Goal: Task Accomplishment & Management: Manage account settings

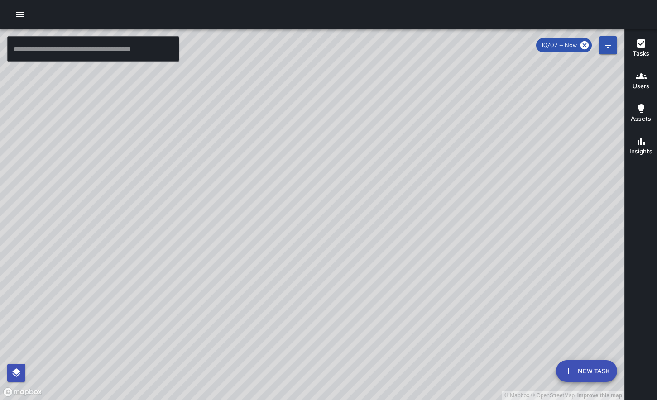
scroll to position [9719, 0]
click at [21, 16] on icon "button" at bounding box center [20, 14] width 8 height 5
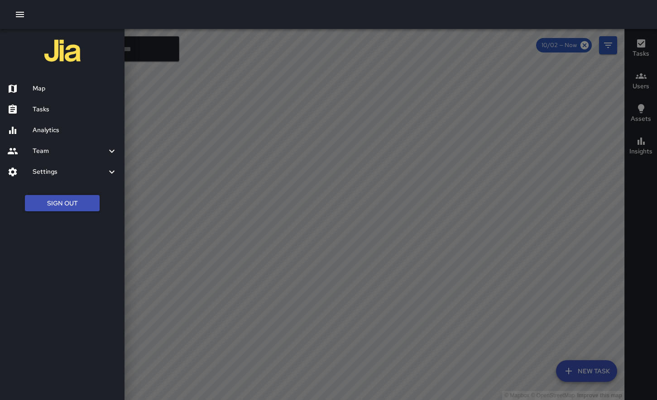
click at [21, 16] on icon "button" at bounding box center [20, 14] width 8 height 5
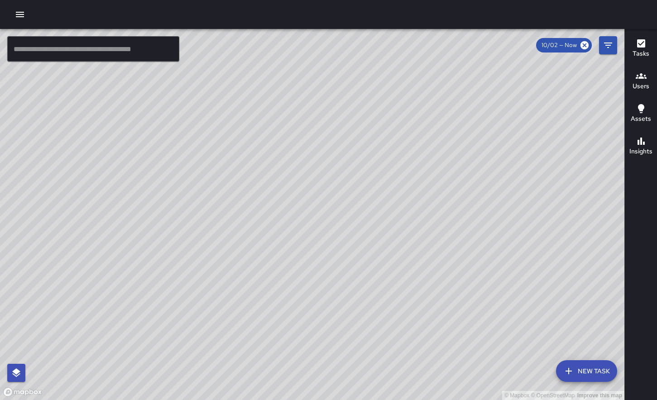
click at [16, 13] on icon "button" at bounding box center [19, 14] width 11 height 11
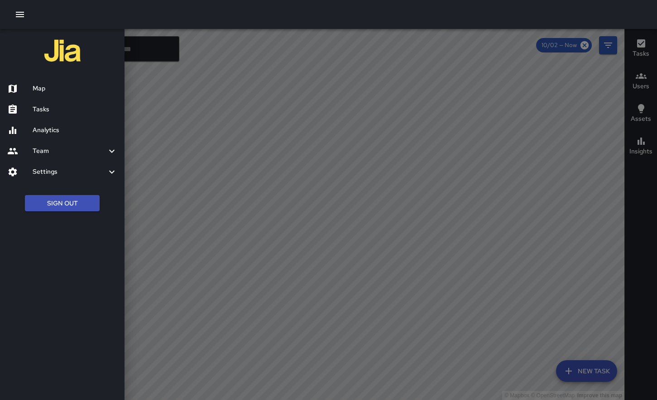
click at [83, 204] on button "Sign Out" at bounding box center [62, 203] width 75 height 17
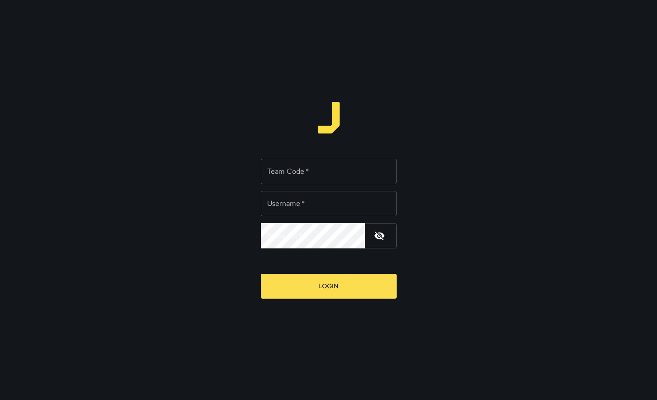
click at [293, 178] on input "Team Code   *" at bounding box center [329, 171] width 136 height 25
type input "****"
click at [302, 206] on input "Username   *" at bounding box center [329, 203] width 136 height 25
type input "******"
click at [340, 280] on button "Login" at bounding box center [329, 286] width 136 height 25
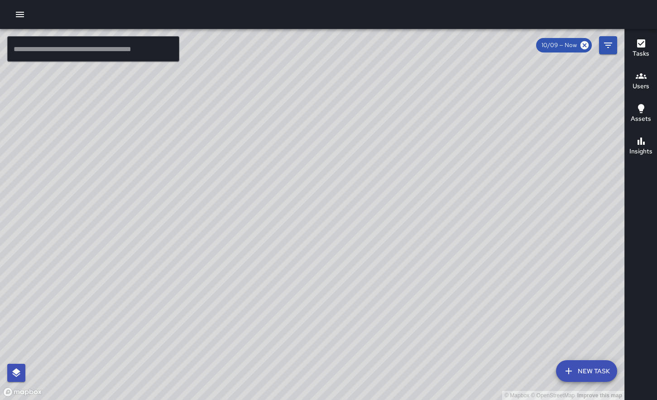
drag, startPoint x: 367, startPoint y: 215, endPoint x: 335, endPoint y: 217, distance: 31.8
click at [335, 217] on div "© Mapbox © OpenStreetMap Improve this map" at bounding box center [312, 214] width 625 height 371
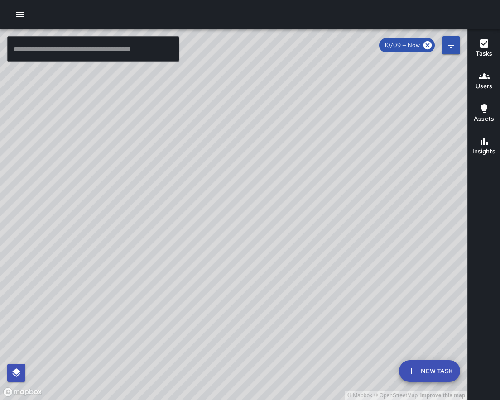
click at [22, 15] on icon "button" at bounding box center [19, 14] width 11 height 11
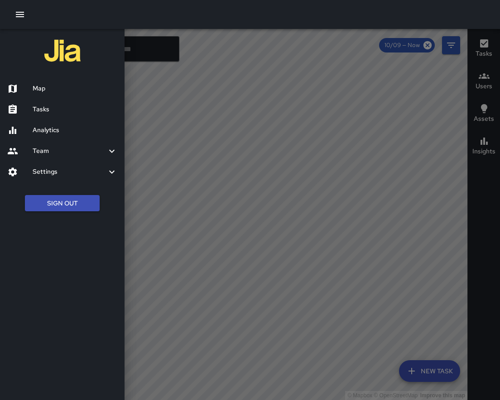
click at [22, 15] on icon "button" at bounding box center [19, 14] width 11 height 11
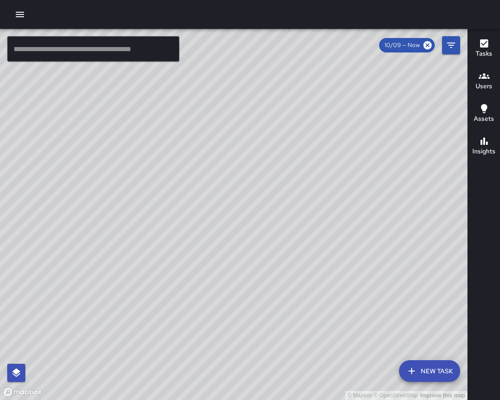
click at [22, 15] on icon "button" at bounding box center [19, 14] width 11 height 11
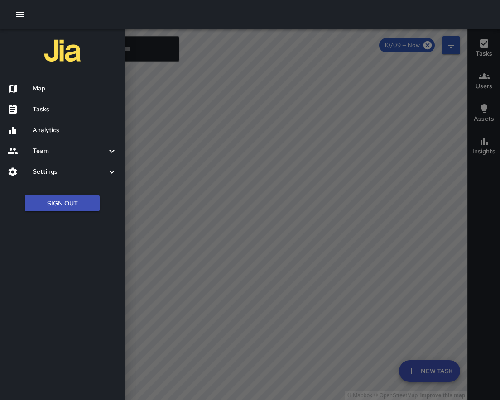
click at [60, 165] on div "Settings" at bounding box center [62, 172] width 125 height 21
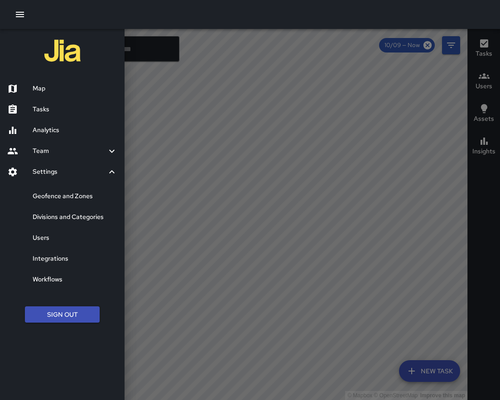
click at [67, 220] on h6 "Divisions and Categories" at bounding box center [75, 217] width 85 height 10
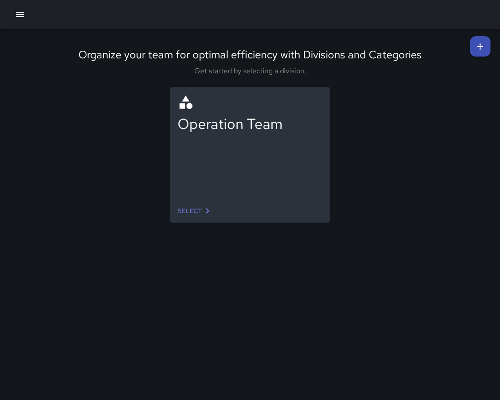
click at [226, 169] on div "Operation Team" at bounding box center [250, 143] width 145 height 98
click at [193, 209] on link "Select" at bounding box center [195, 211] width 43 height 17
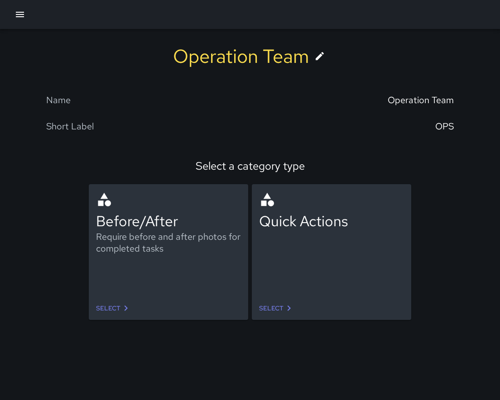
click at [172, 244] on div "Require before and after photos for completed tasks" at bounding box center [168, 243] width 145 height 24
click at [112, 312] on link "Select" at bounding box center [113, 308] width 43 height 17
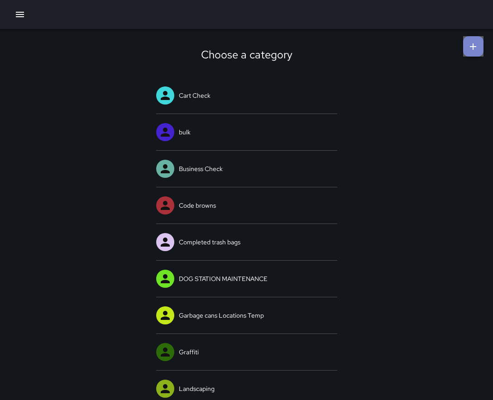
click at [472, 48] on icon at bounding box center [473, 46] width 11 height 11
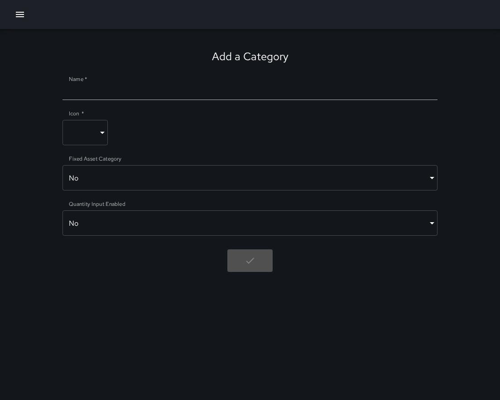
click at [102, 147] on body "Add a Category Name   * Icon   * ​ ​ Fixed Asset Category No ***** ​ Quantity I…" at bounding box center [250, 200] width 500 height 400
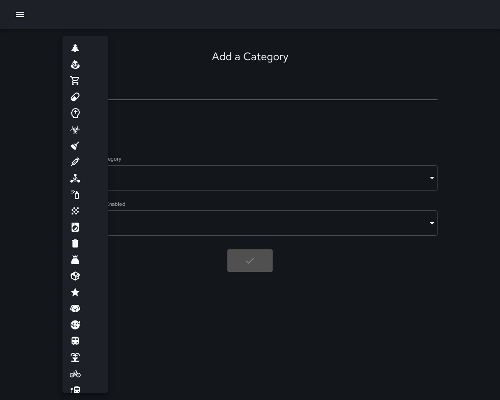
click at [81, 45] on li at bounding box center [84, 48] width 45 height 16
type input "*********"
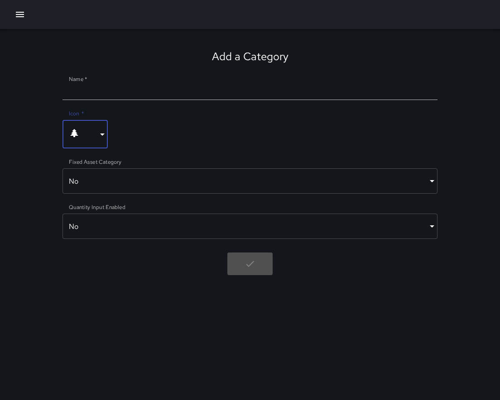
click at [141, 85] on div at bounding box center [249, 89] width 375 height 21
click at [143, 85] on div at bounding box center [249, 89] width 375 height 21
click at [140, 91] on input "Name   *" at bounding box center [249, 93] width 375 height 14
type input "*"
type input "**********"
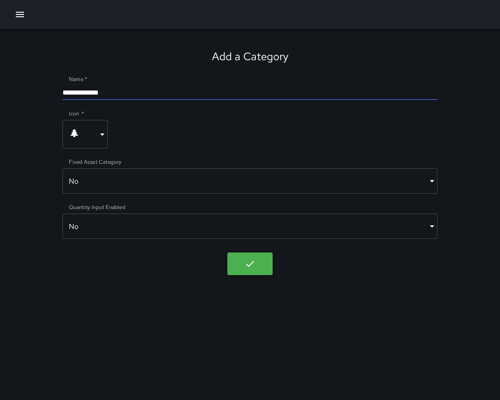
click at [104, 138] on body "**********" at bounding box center [250, 200] width 500 height 400
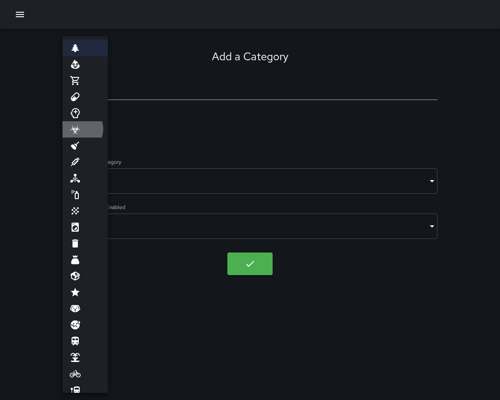
click at [78, 129] on icon at bounding box center [75, 129] width 10 height 9
type input "*********"
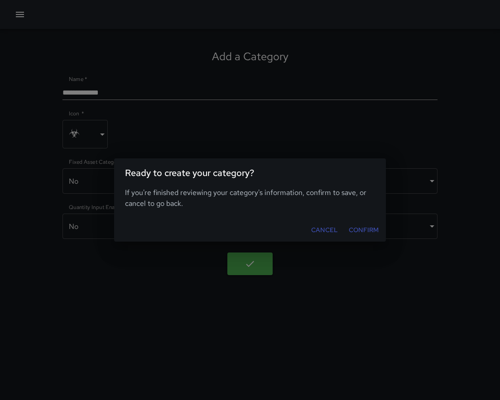
click at [356, 230] on button "Confirm" at bounding box center [363, 230] width 37 height 17
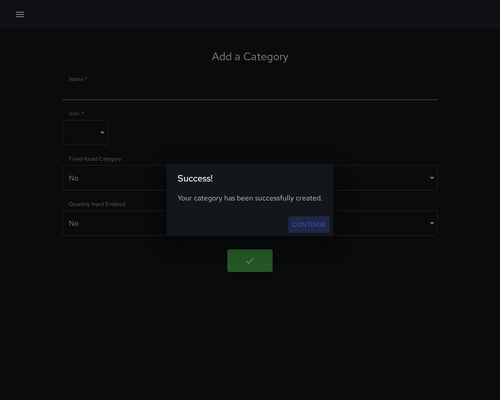
click at [316, 222] on link "Continue" at bounding box center [308, 224] width 41 height 17
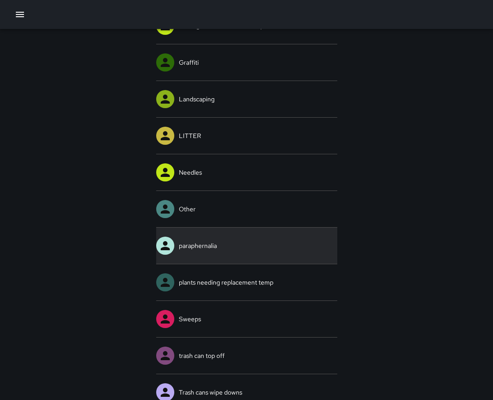
scroll to position [304, 0]
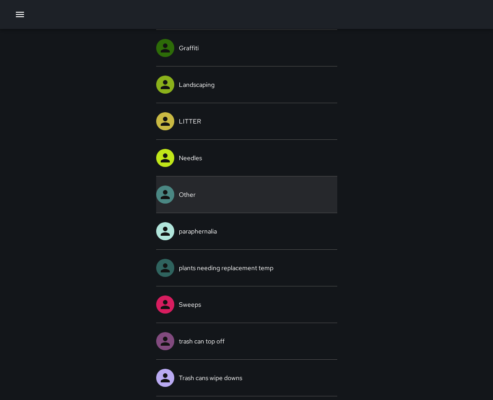
click at [189, 187] on link "Other" at bounding box center [246, 195] width 181 height 36
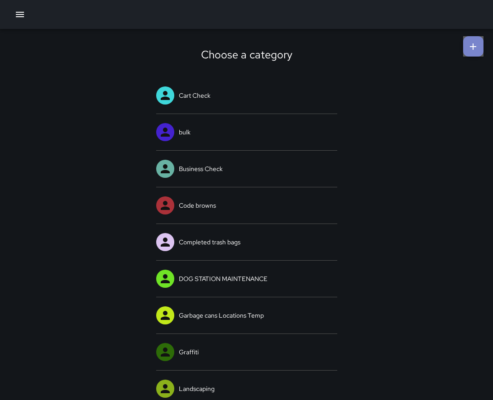
click at [469, 50] on icon at bounding box center [473, 46] width 11 height 11
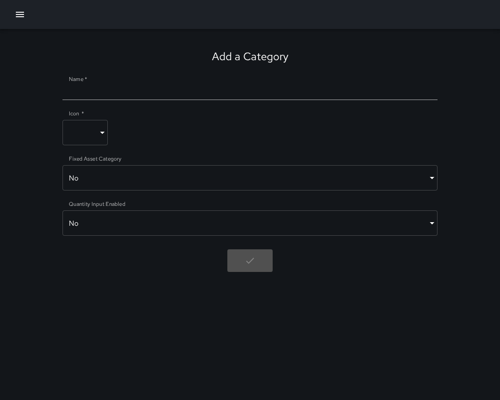
click at [138, 91] on input "Name   *" at bounding box center [249, 93] width 375 height 14
type input "*********"
click at [86, 125] on body "Add a Category Name   * ********* Icon   * ​ ​ Fixed Asset Category No ***** ​ …" at bounding box center [250, 200] width 500 height 400
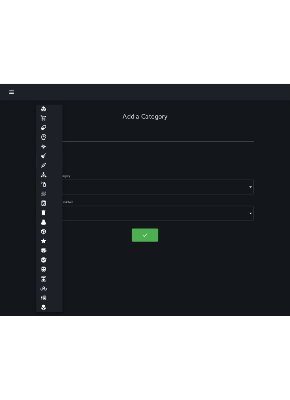
scroll to position [58, 0]
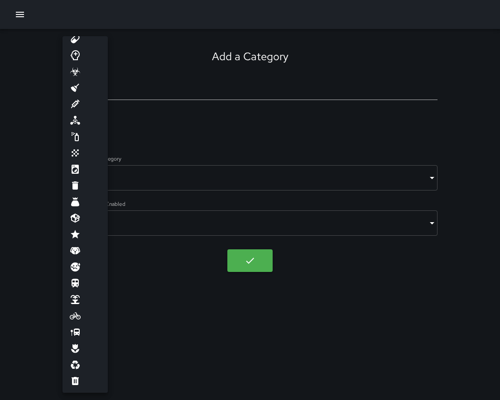
click at [81, 156] on li at bounding box center [84, 153] width 45 height 16
type input "*****"
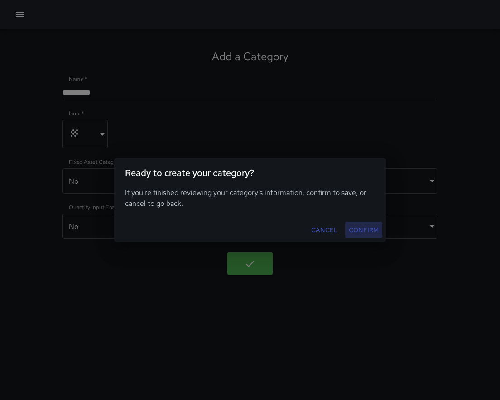
click at [360, 234] on button "Confirm" at bounding box center [363, 230] width 37 height 17
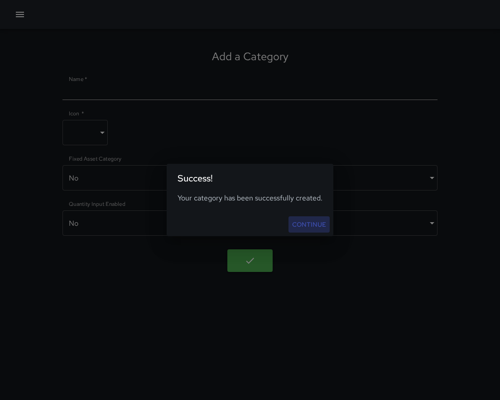
click at [308, 226] on link "Continue" at bounding box center [308, 224] width 41 height 17
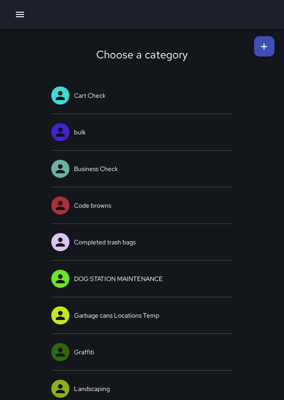
click at [11, 7] on div at bounding box center [142, 14] width 284 height 29
click at [22, 14] on icon "button" at bounding box center [20, 14] width 8 height 5
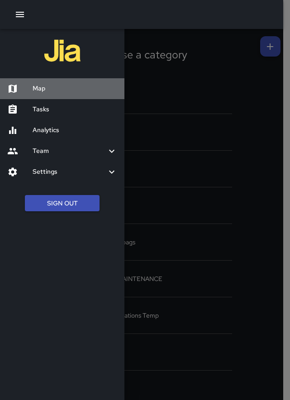
click at [44, 85] on h6 "Map" at bounding box center [75, 89] width 85 height 10
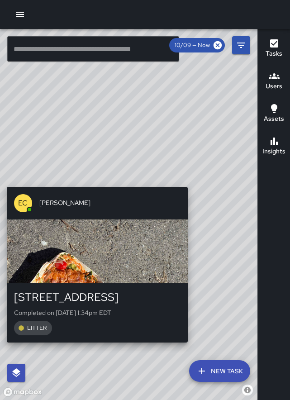
click at [192, 181] on div "© Mapbox © OpenStreetMap Improve this map EC [PERSON_NAME][GEOGRAPHIC_DATA][STR…" at bounding box center [129, 214] width 258 height 371
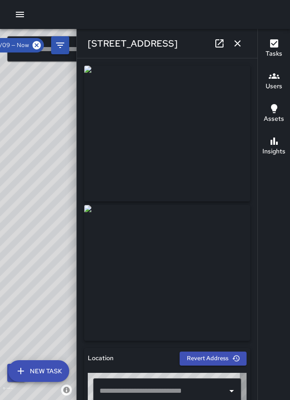
type input "**********"
click at [232, 43] on button "button" at bounding box center [238, 43] width 18 height 18
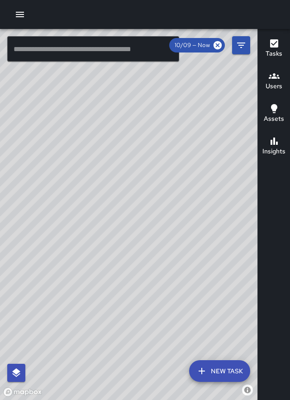
drag, startPoint x: 13, startPoint y: 149, endPoint x: 181, endPoint y: 83, distance: 179.8
click at [181, 83] on div "© Mapbox © OpenStreetMap Improve this map" at bounding box center [129, 214] width 258 height 371
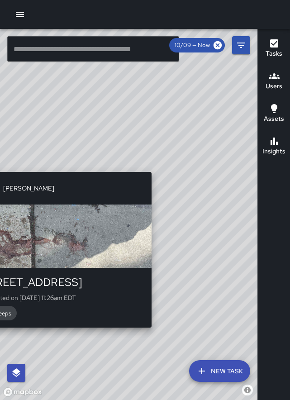
drag, startPoint x: 89, startPoint y: 345, endPoint x: 154, endPoint y: 333, distance: 66.3
click at [154, 333] on div "© Mapbox © OpenStreetMap Improve this map [PERSON_NAME] [STREET_ADDRESS] Comple…" at bounding box center [129, 214] width 258 height 371
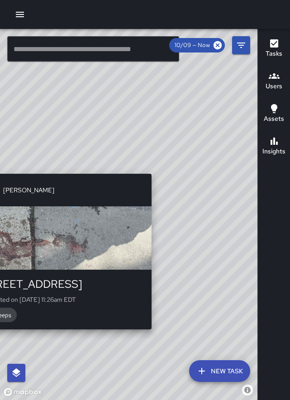
click at [153, 333] on div "© Mapbox © OpenStreetMap Improve this map [PERSON_NAME] [STREET_ADDRESS] Comple…" at bounding box center [129, 214] width 258 height 371
